Goal: Task Accomplishment & Management: Manage account settings

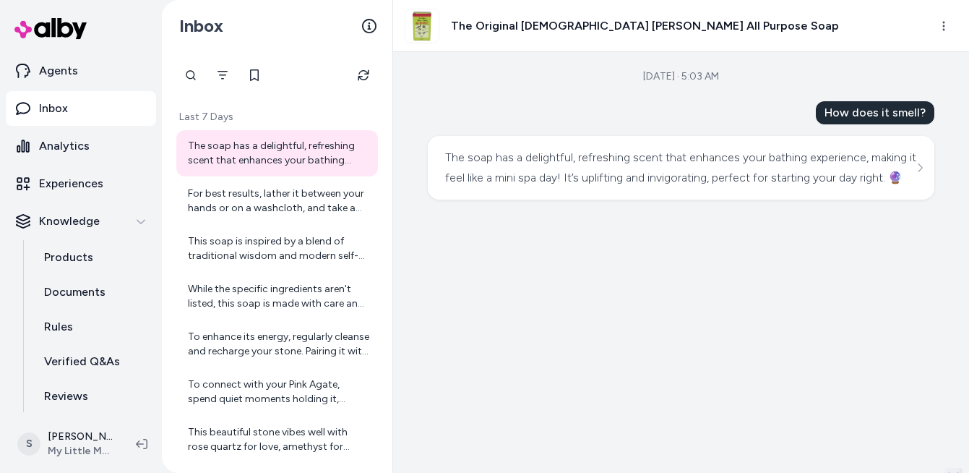
scroll to position [15, 0]
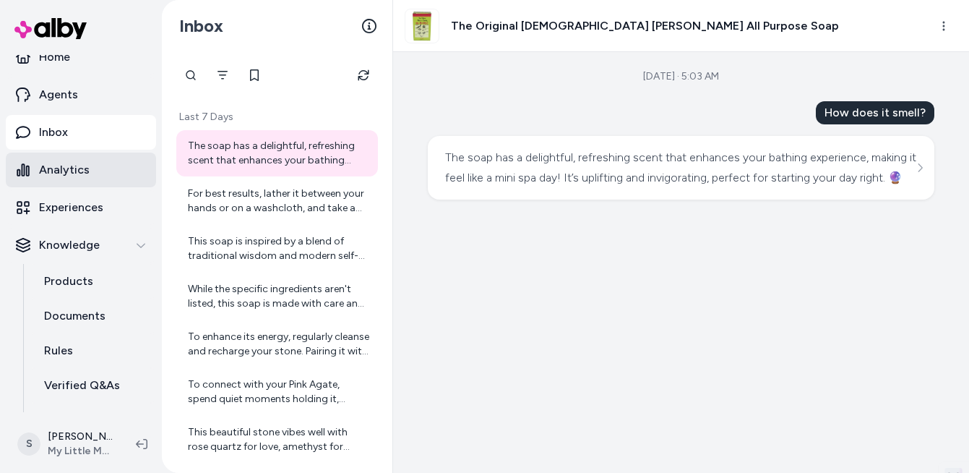
click at [82, 182] on link "Analytics" at bounding box center [81, 170] width 150 height 35
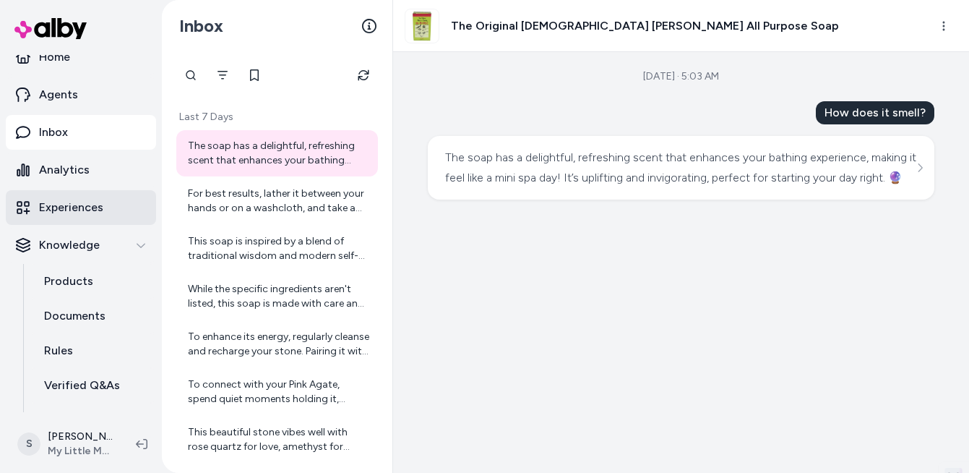
click at [82, 209] on p "Experiences" at bounding box center [71, 207] width 64 height 17
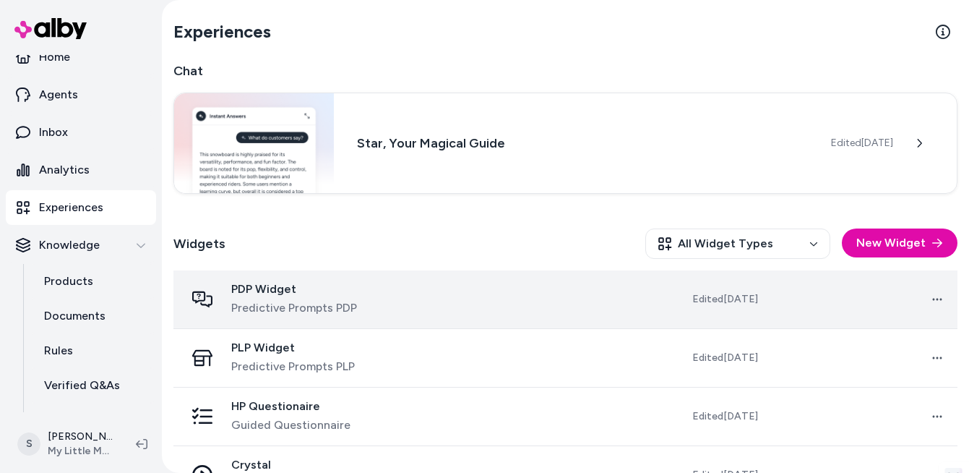
click at [354, 301] on span "Predictive Prompts PDP" at bounding box center [294, 307] width 126 height 17
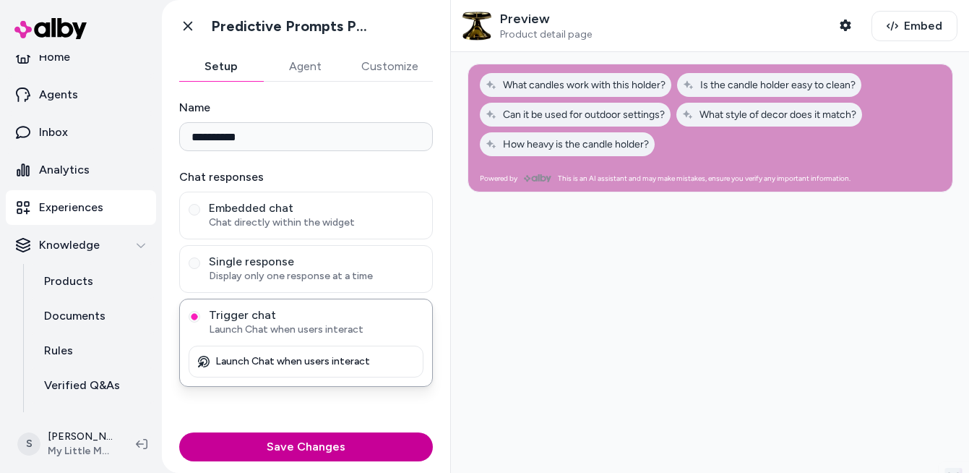
click at [352, 458] on button "Save Changes" at bounding box center [306, 446] width 254 height 29
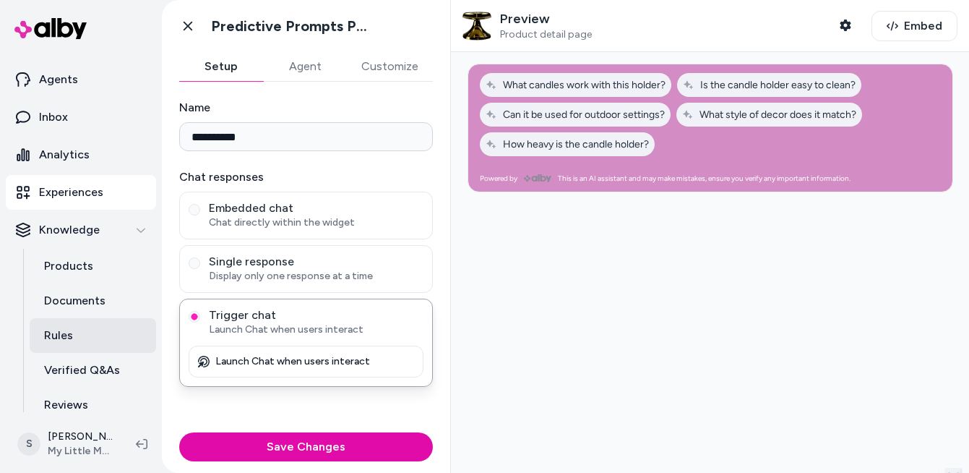
scroll to position [33, 0]
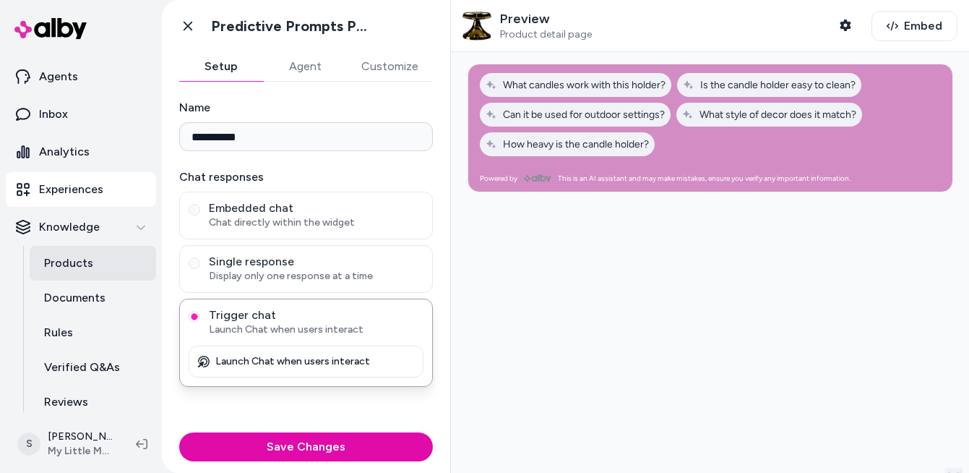
click at [69, 272] on link "Products" at bounding box center [93, 263] width 127 height 35
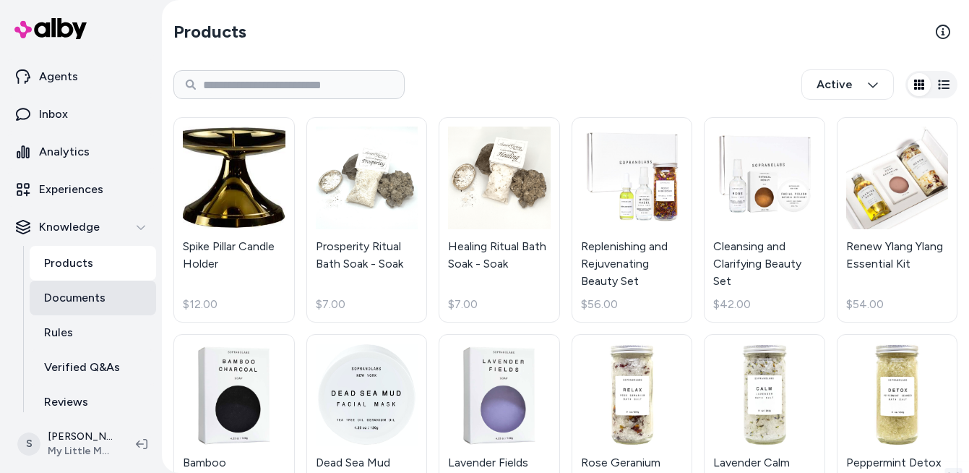
click at [74, 296] on p "Documents" at bounding box center [74, 297] width 61 height 17
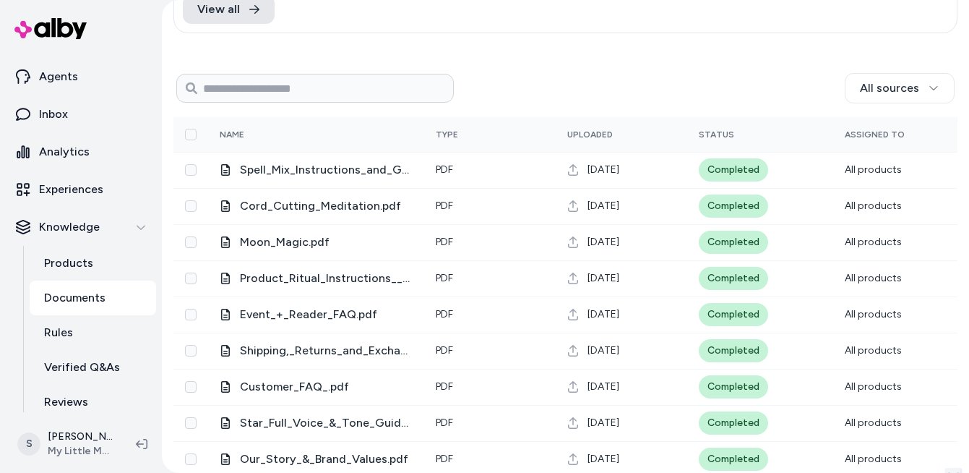
scroll to position [182, 0]
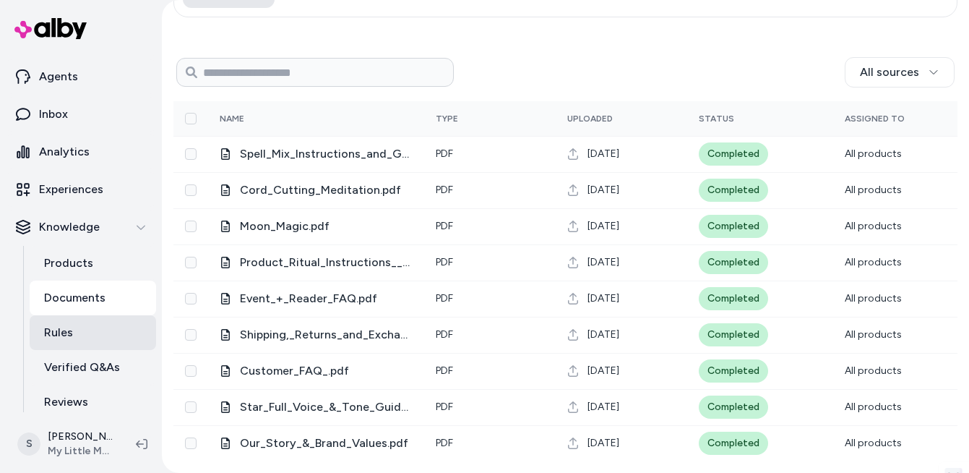
click at [95, 325] on link "Rules" at bounding box center [93, 332] width 127 height 35
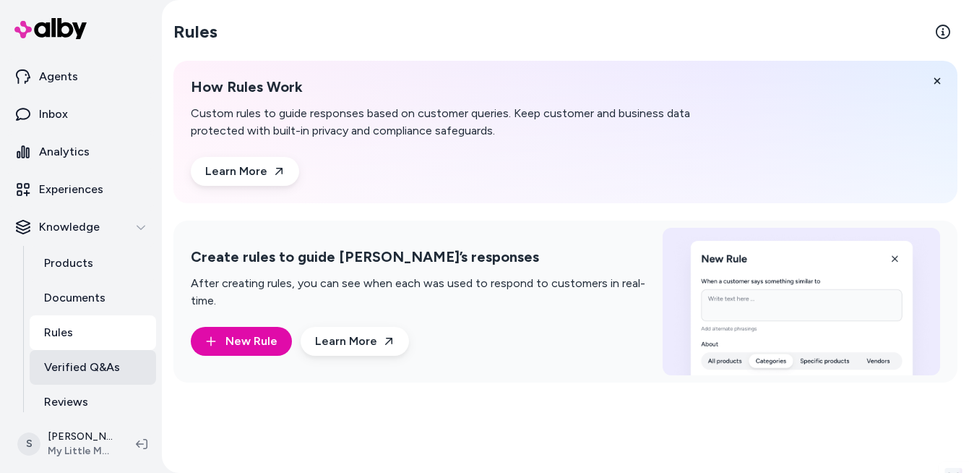
click at [116, 364] on p "Verified Q&As" at bounding box center [82, 367] width 76 height 17
